Goal: Find specific page/section: Find specific page/section

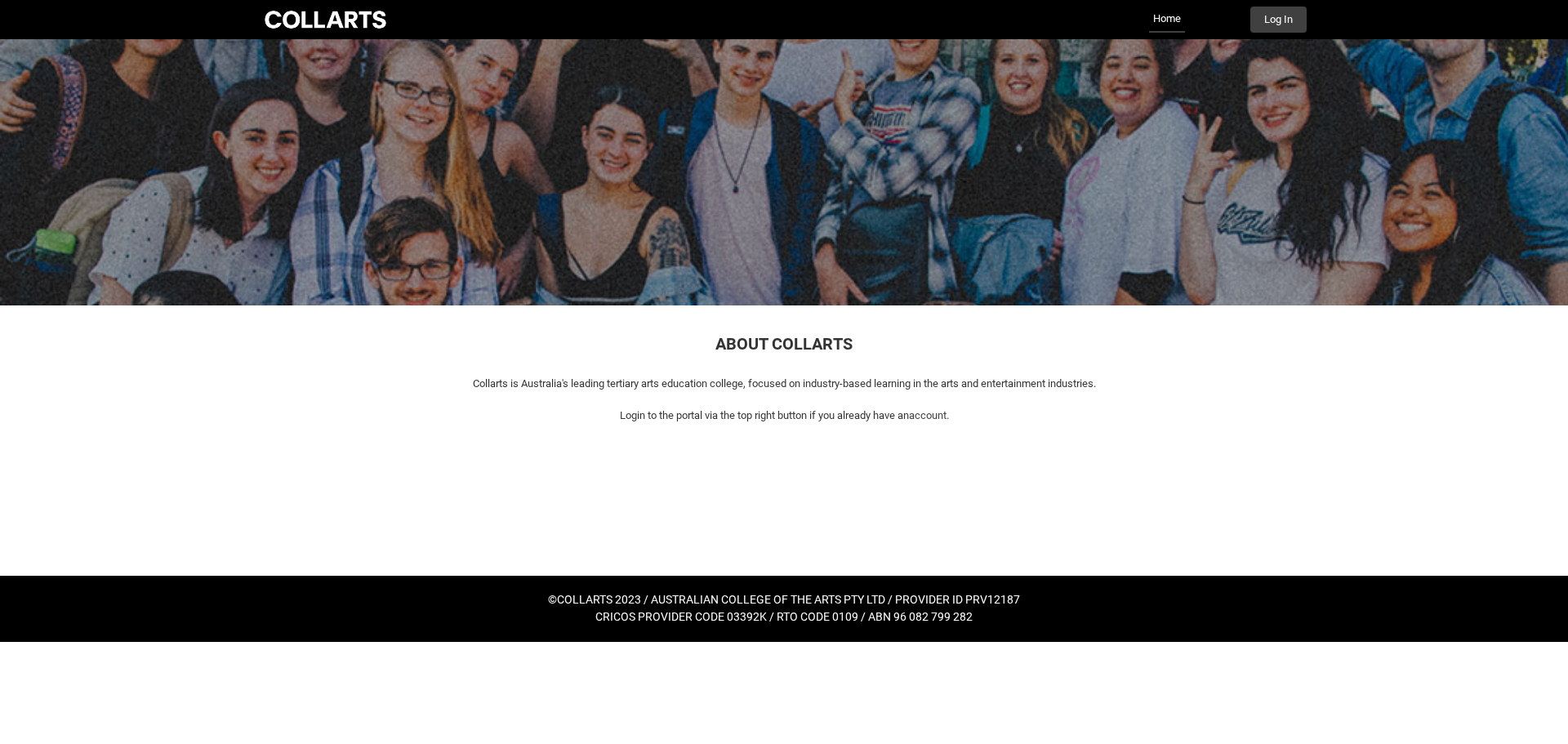
click at [1284, 36] on div "Collarts Education Community Home More Log In" at bounding box center [784, 19] width 1045 height 39
click at [1273, 15] on button "Log In" at bounding box center [1278, 19] width 56 height 26
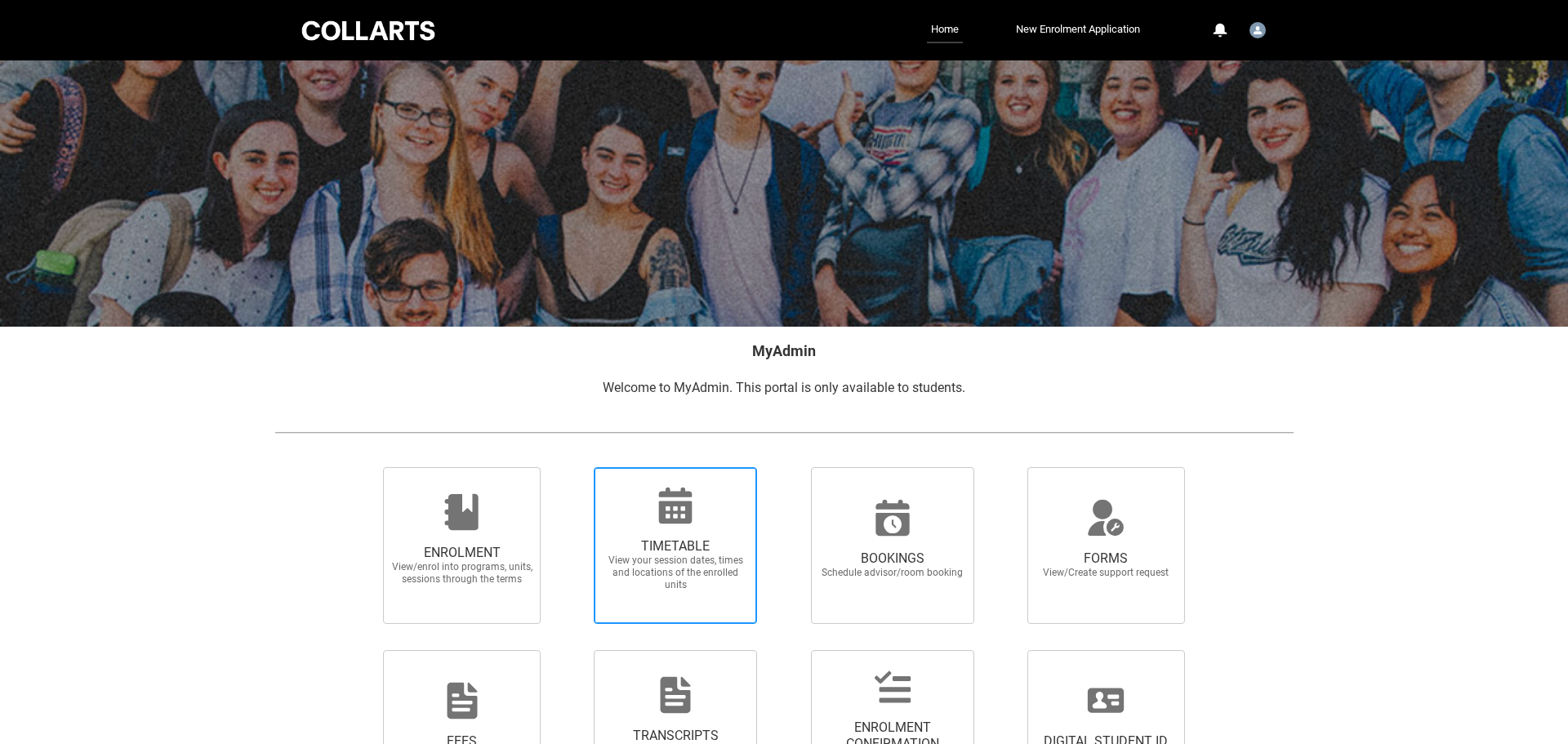
click at [657, 546] on span "TIMETABLE" at bounding box center [675, 546] width 144 height 17
click at [574, 467] on input "TIMETABLE View your session dates, times and locations of the enrolled units" at bounding box center [573, 467] width 1 height 1
radio input "true"
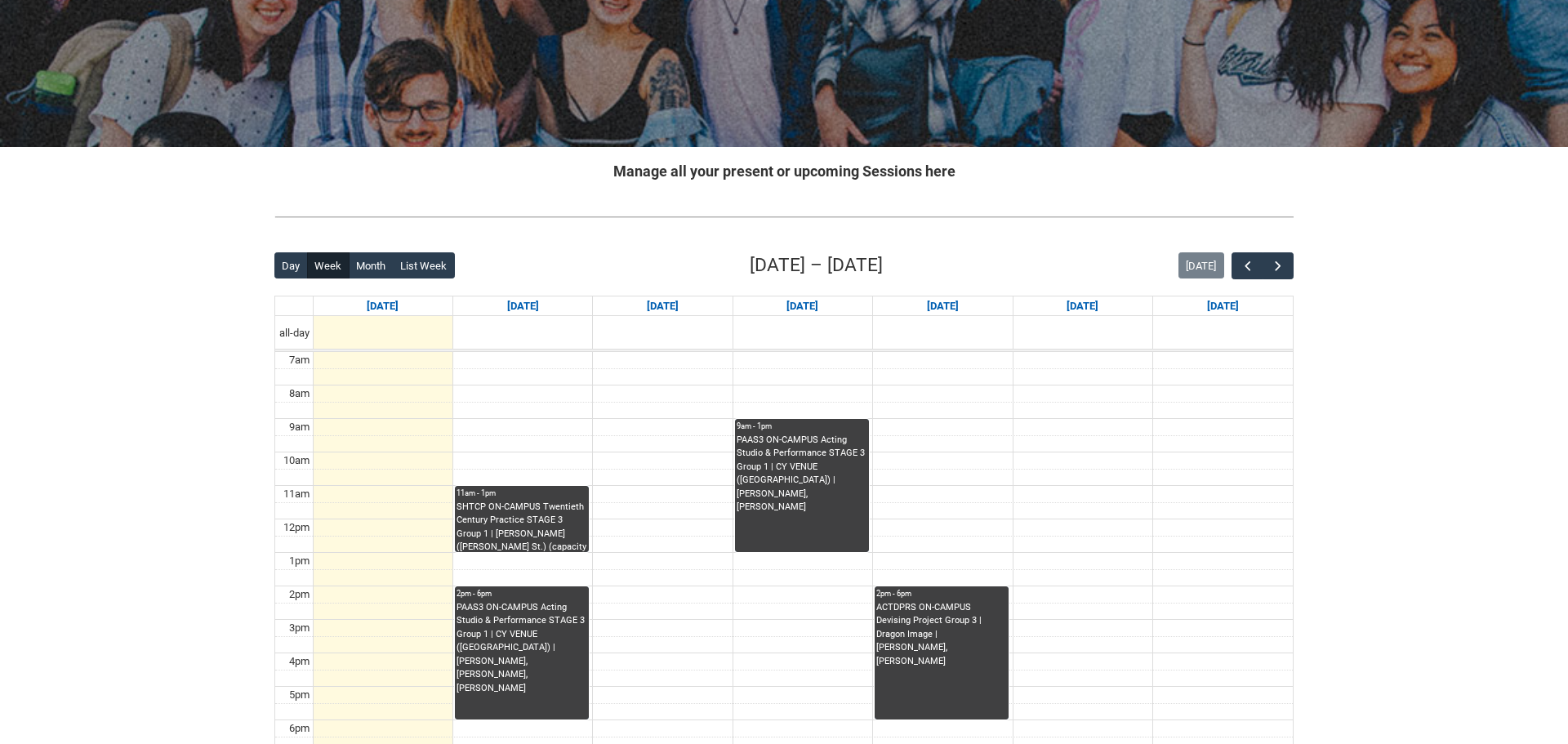
scroll to position [180, 0]
